Goal: Information Seeking & Learning: Learn about a topic

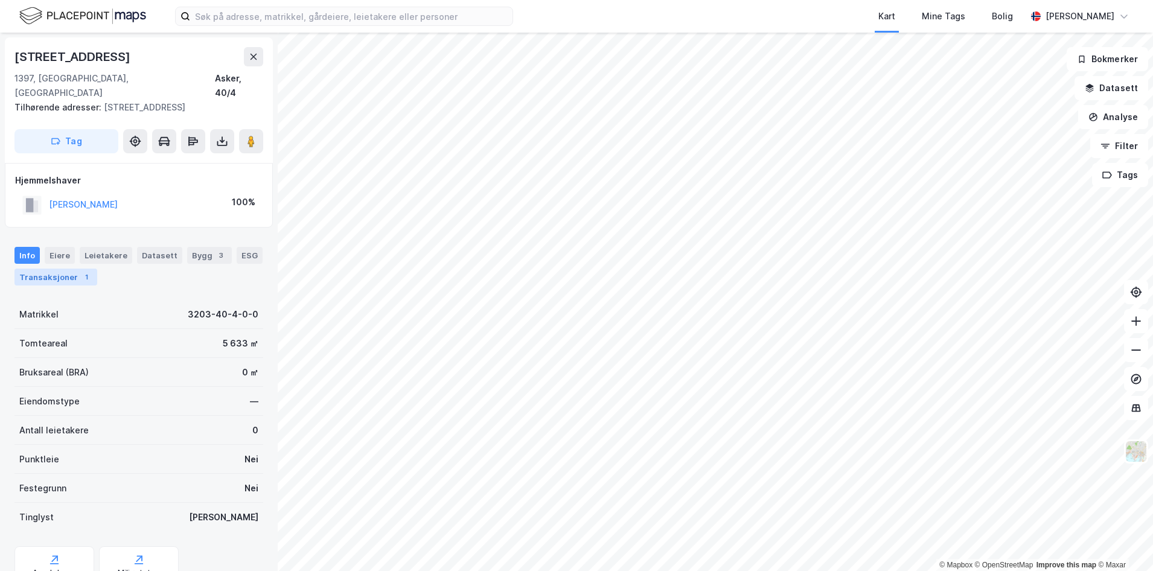
click at [80, 271] on div "1" at bounding box center [86, 277] width 12 height 12
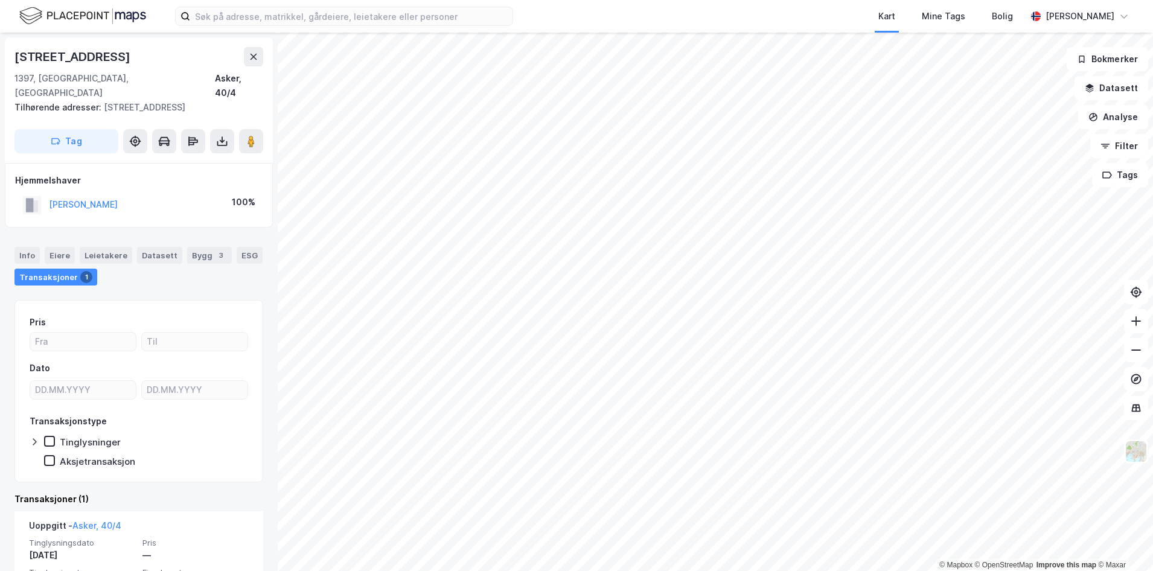
click at [199, 232] on div "Info [PERSON_NAME] Datasett Bygg 3 ESG Transaksjoner 1" at bounding box center [139, 261] width 278 height 58
click at [197, 247] on div "Bygg 3" at bounding box center [209, 255] width 45 height 17
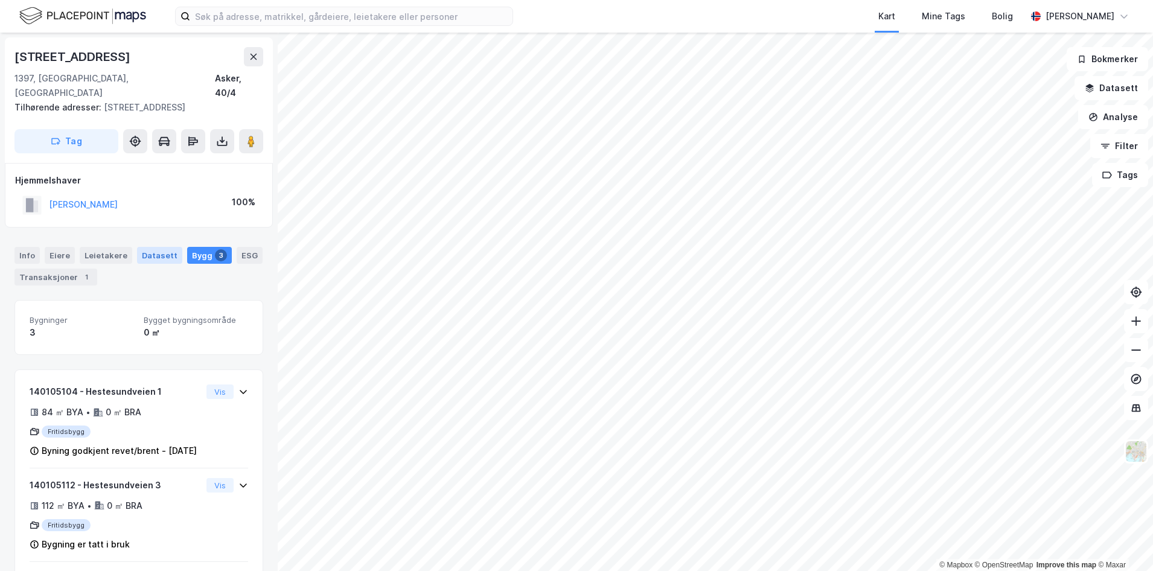
click at [160, 247] on div "Datasett" at bounding box center [159, 255] width 45 height 17
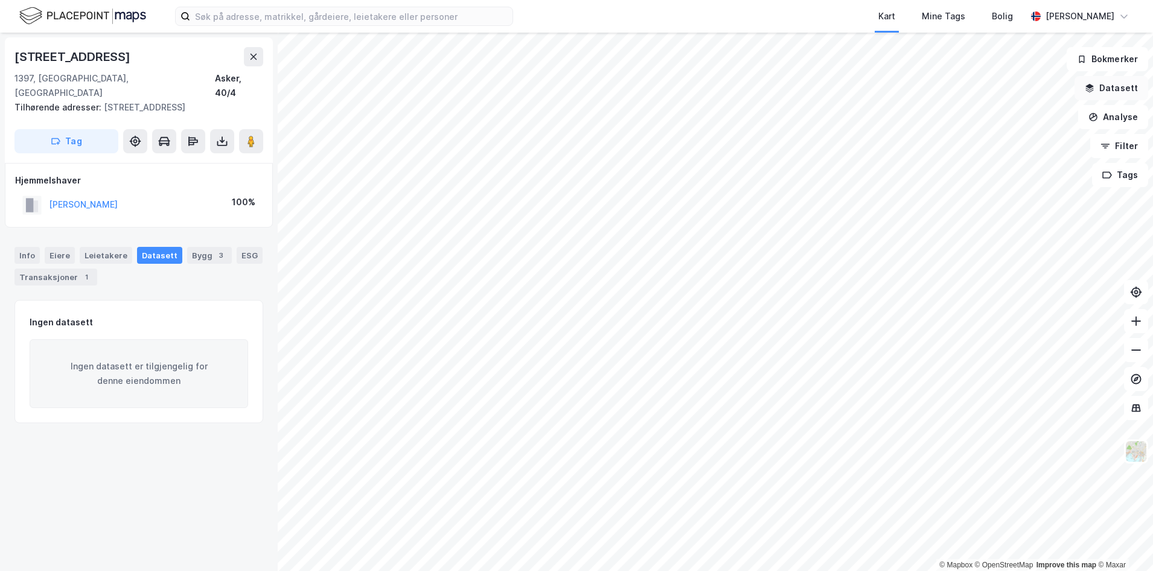
click at [1094, 88] on icon "button" at bounding box center [1090, 88] width 10 height 10
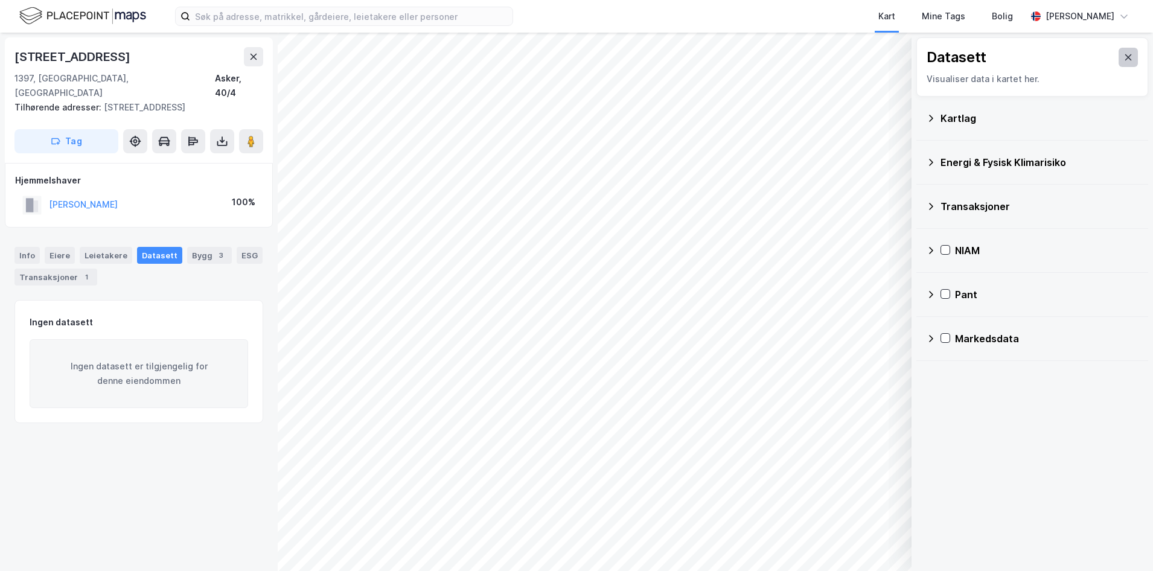
click at [1125, 56] on icon at bounding box center [1128, 57] width 7 height 6
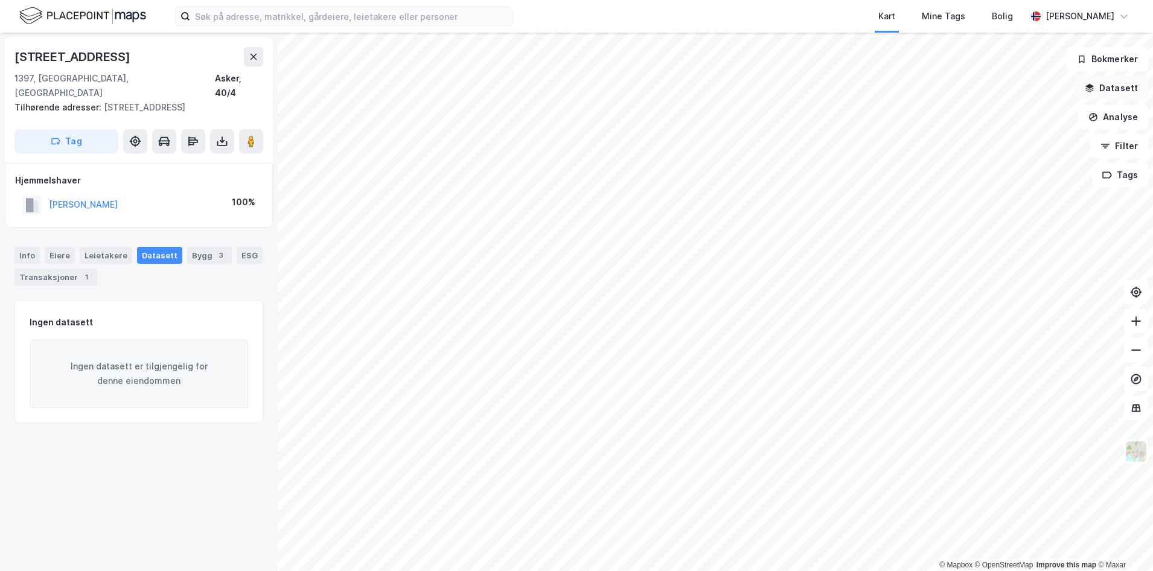
click at [1108, 84] on button "Datasett" at bounding box center [1111, 88] width 74 height 24
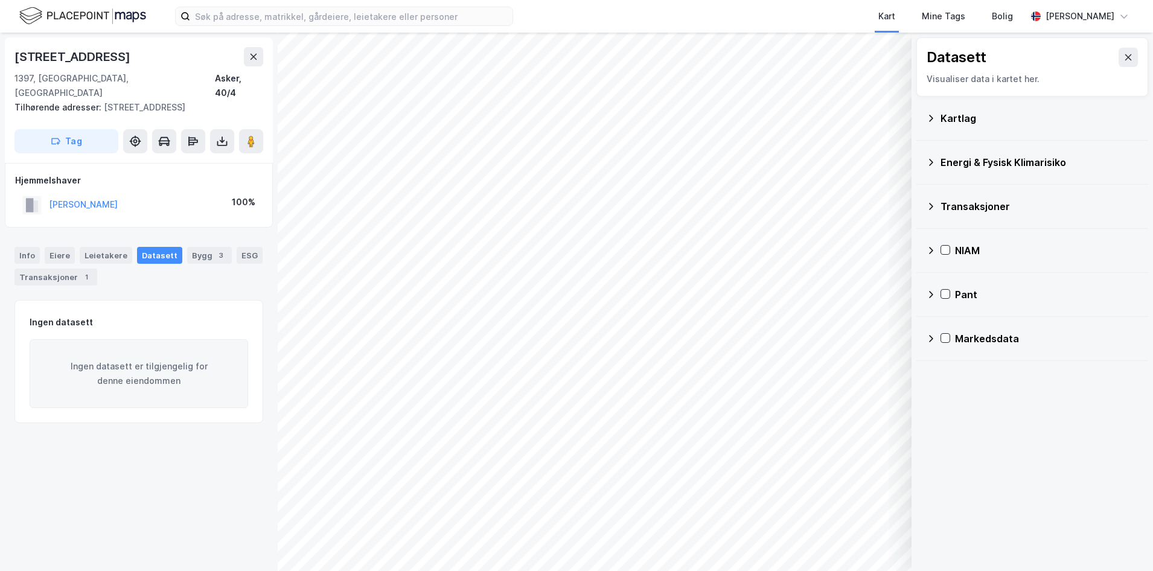
click at [969, 334] on div "Markedsdata" at bounding box center [1047, 338] width 184 height 14
click at [950, 298] on div "Pant" at bounding box center [1032, 294] width 212 height 29
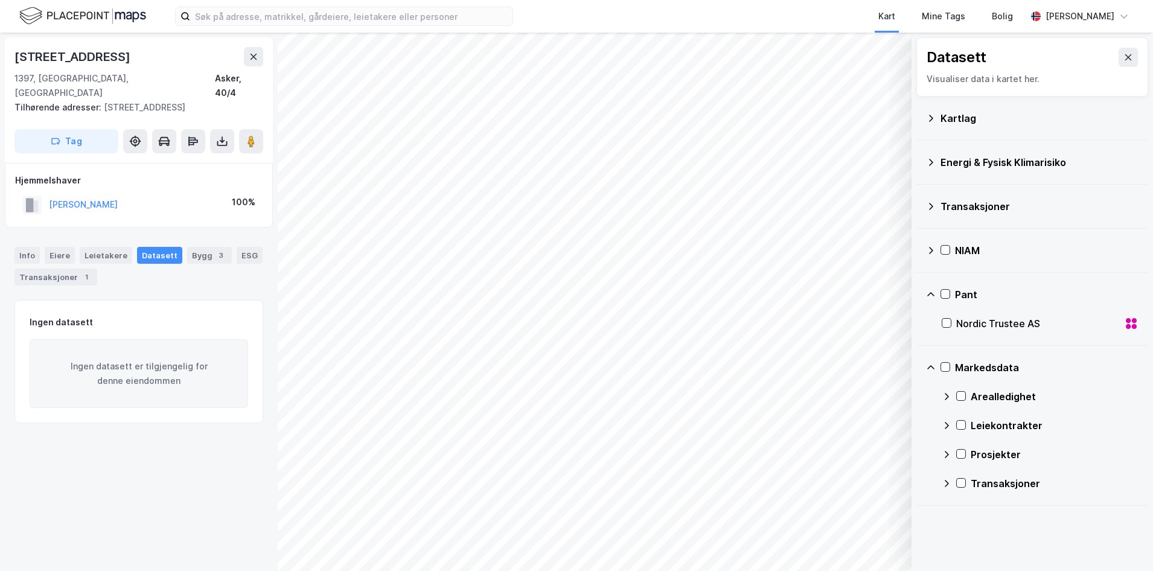
click at [1017, 318] on div "Nordic Trustee AS" at bounding box center [1037, 323] width 163 height 14
click at [933, 290] on icon at bounding box center [931, 295] width 10 height 10
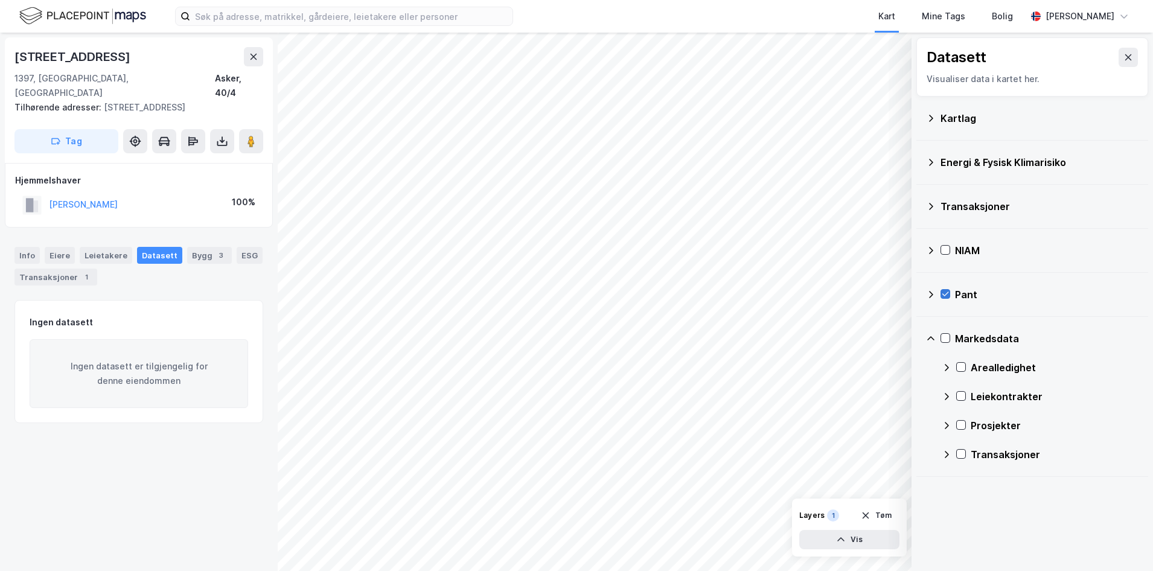
click at [945, 293] on icon at bounding box center [945, 294] width 8 height 8
click at [928, 334] on icon at bounding box center [931, 339] width 10 height 10
click at [982, 423] on div "Prosjekter" at bounding box center [1055, 425] width 168 height 14
click at [962, 427] on icon at bounding box center [961, 425] width 8 height 8
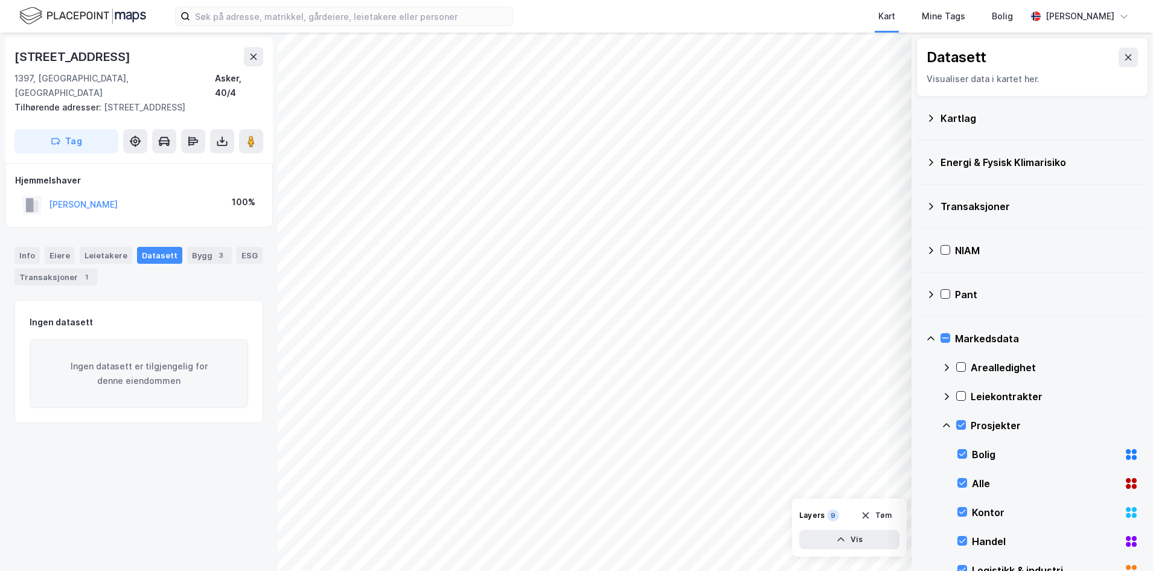
click at [944, 423] on icon at bounding box center [947, 426] width 10 height 10
click at [945, 425] on icon at bounding box center [947, 426] width 10 height 10
click at [956, 423] on div "Prosjekter" at bounding box center [1040, 425] width 197 height 29
click at [932, 123] on icon at bounding box center [931, 118] width 10 height 10
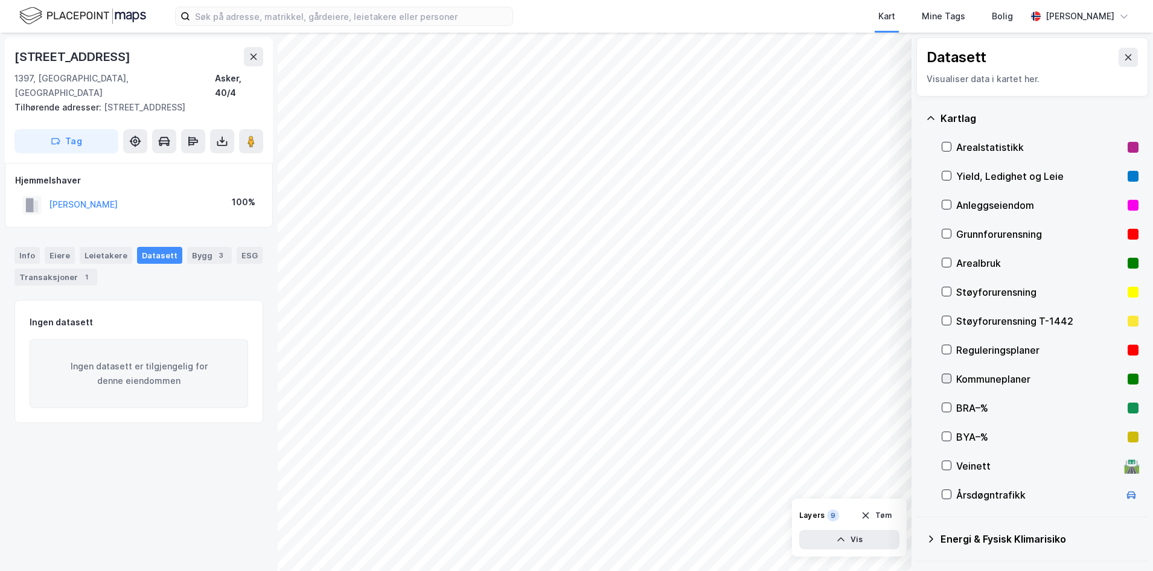
click at [946, 380] on icon at bounding box center [946, 378] width 8 height 8
click at [947, 380] on icon at bounding box center [946, 379] width 7 height 4
click at [944, 345] on icon at bounding box center [946, 349] width 8 height 8
click at [870, 517] on icon "button" at bounding box center [866, 516] width 10 height 10
